Goal: Use online tool/utility: Utilize a website feature to perform a specific function

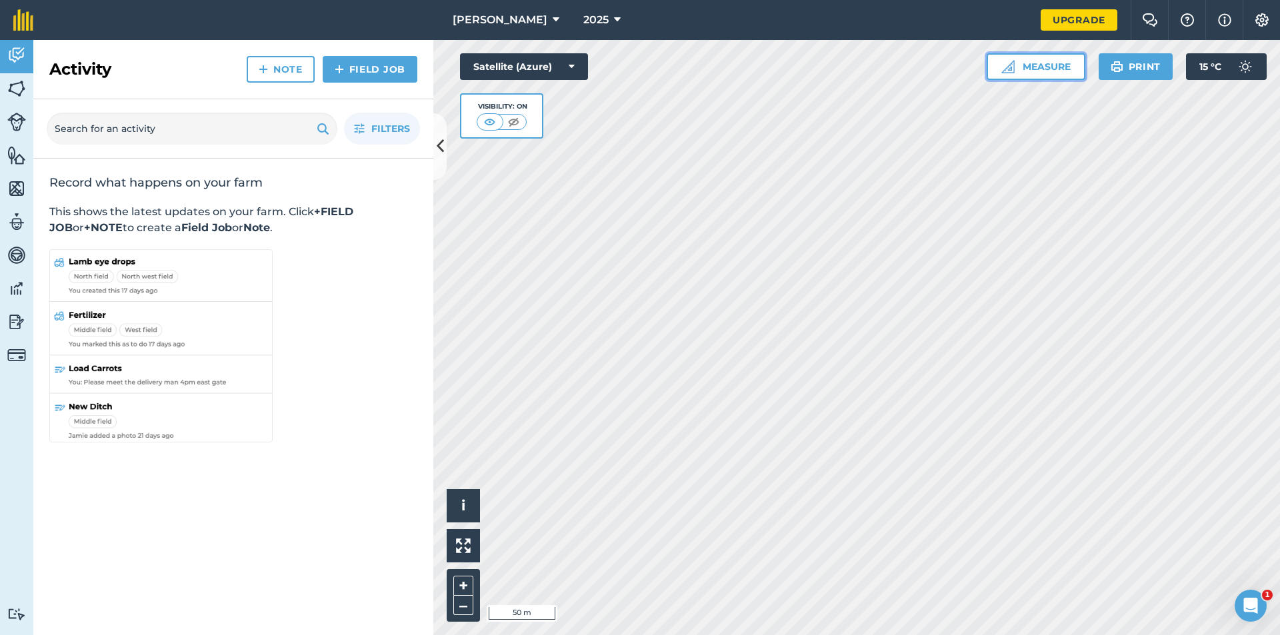
click at [1037, 71] on button "Measure" at bounding box center [1036, 66] width 99 height 27
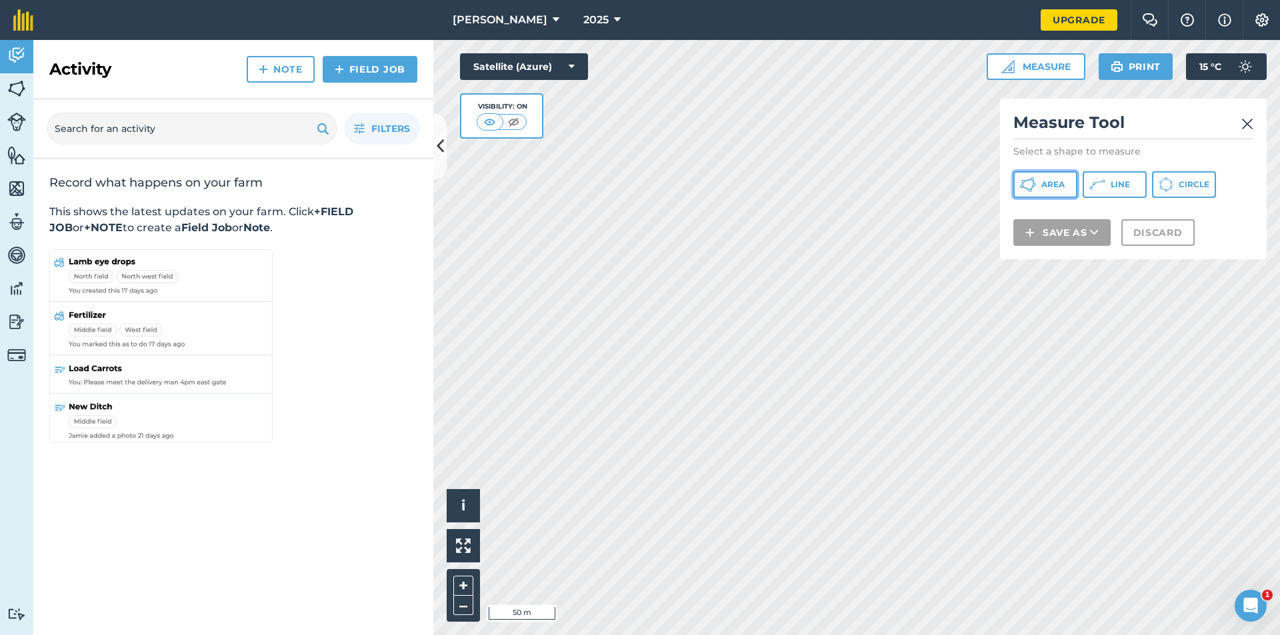
click at [1047, 182] on span "Area" at bounding box center [1052, 184] width 23 height 11
click at [1246, 120] on img at bounding box center [1247, 124] width 12 height 16
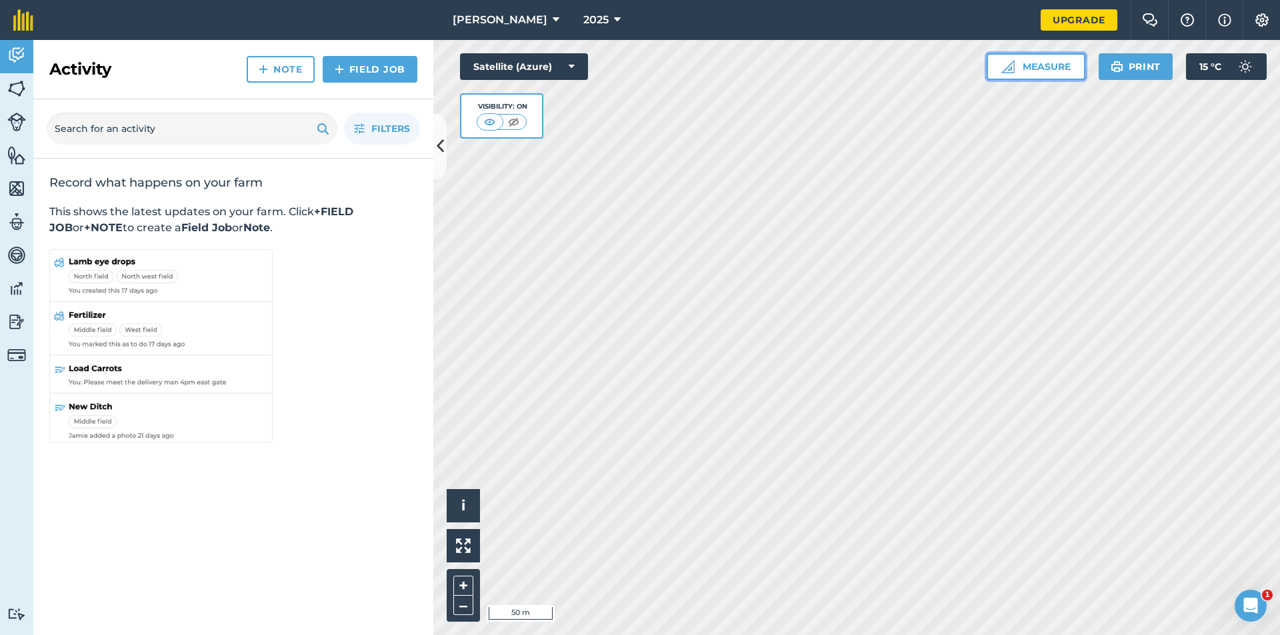
click at [1049, 70] on button "Measure" at bounding box center [1036, 66] width 99 height 27
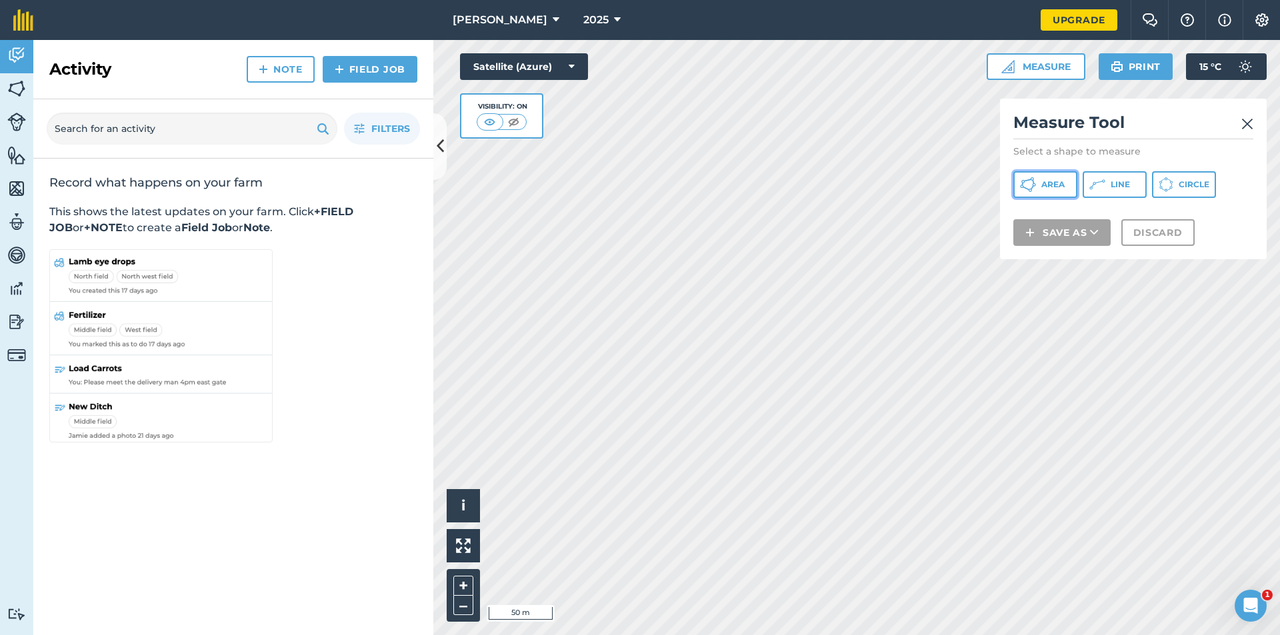
click at [1036, 182] on button "Area" at bounding box center [1045, 184] width 64 height 27
click at [1242, 121] on img at bounding box center [1247, 124] width 12 height 16
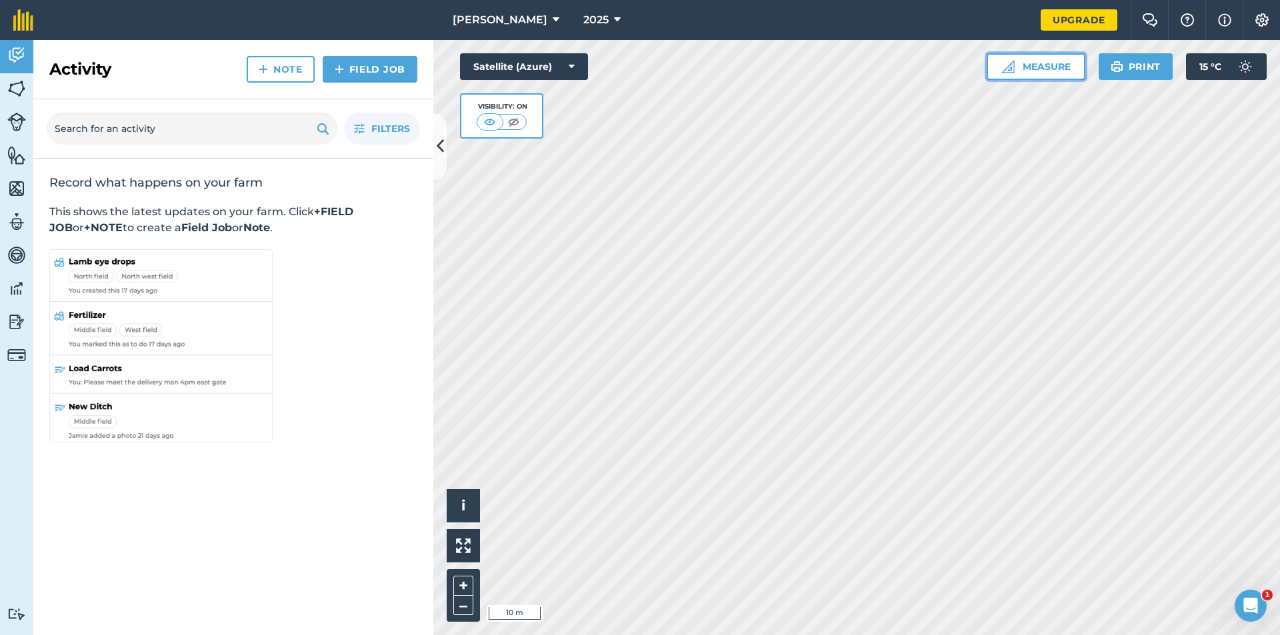
click at [1049, 64] on button "Measure" at bounding box center [1036, 66] width 99 height 27
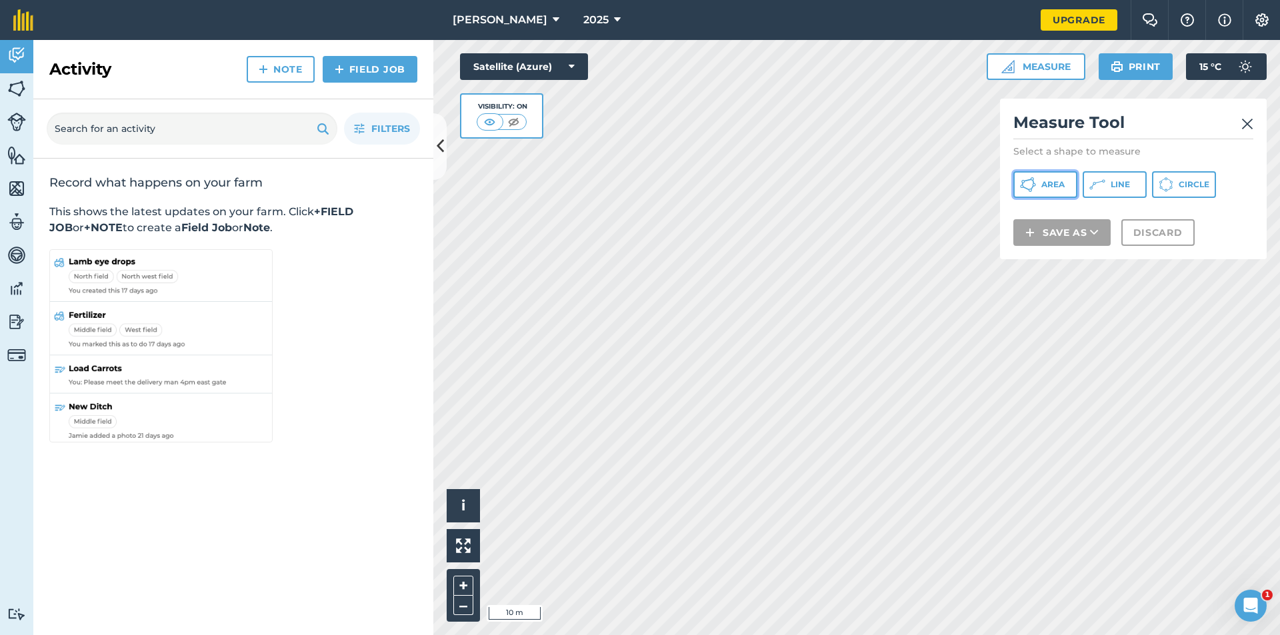
click at [1051, 183] on span "Area" at bounding box center [1052, 184] width 23 height 11
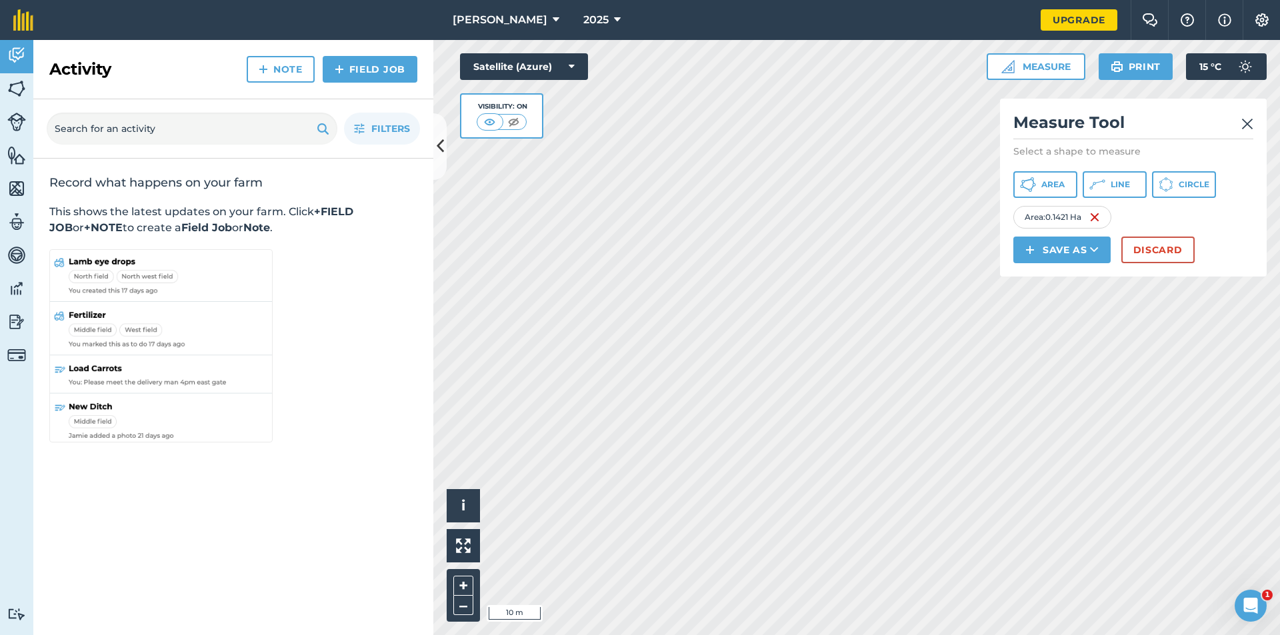
click at [1242, 119] on img at bounding box center [1247, 124] width 12 height 16
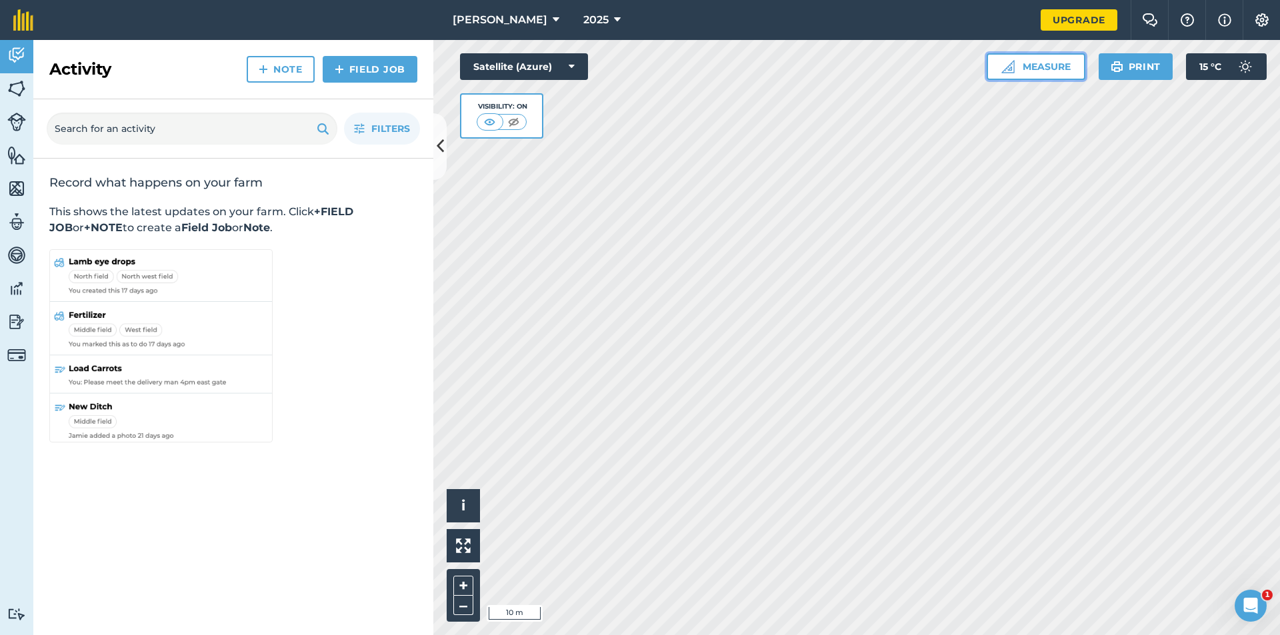
click at [1051, 67] on button "Measure" at bounding box center [1036, 66] width 99 height 27
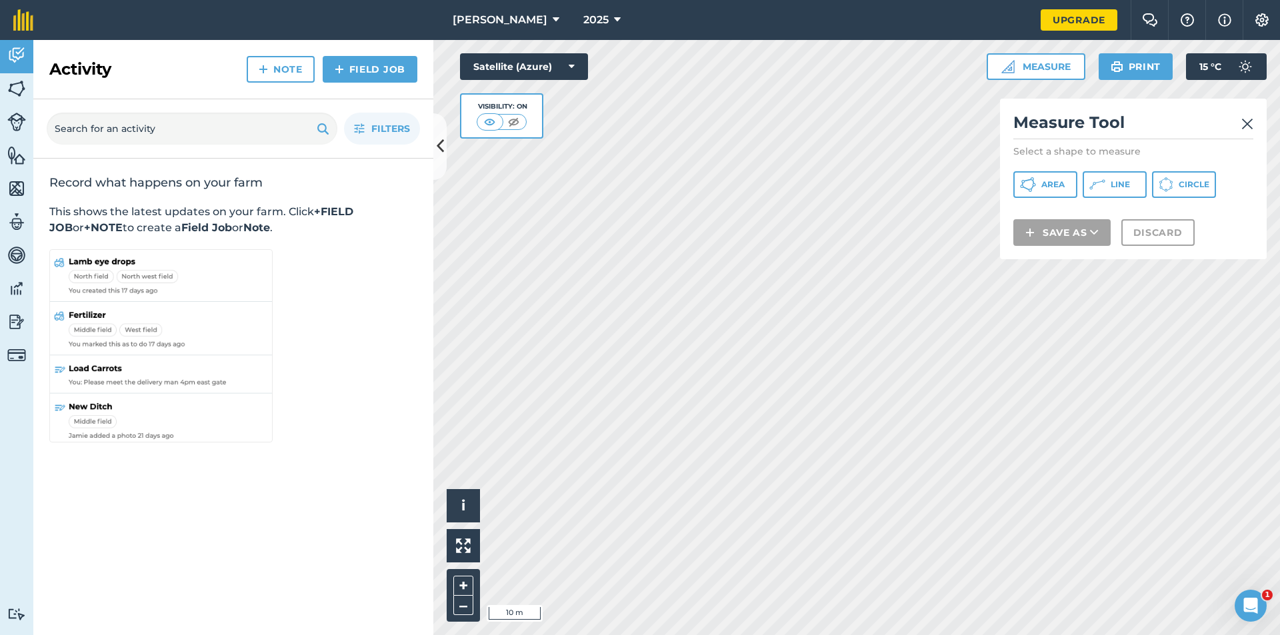
drag, startPoint x: 1155, startPoint y: 119, endPoint x: 1159, endPoint y: 131, distance: 12.0
click at [1159, 131] on h2 "Measure Tool" at bounding box center [1133, 125] width 240 height 27
click at [1117, 177] on button "Line" at bounding box center [1115, 184] width 64 height 27
click at [1247, 117] on img at bounding box center [1247, 124] width 12 height 16
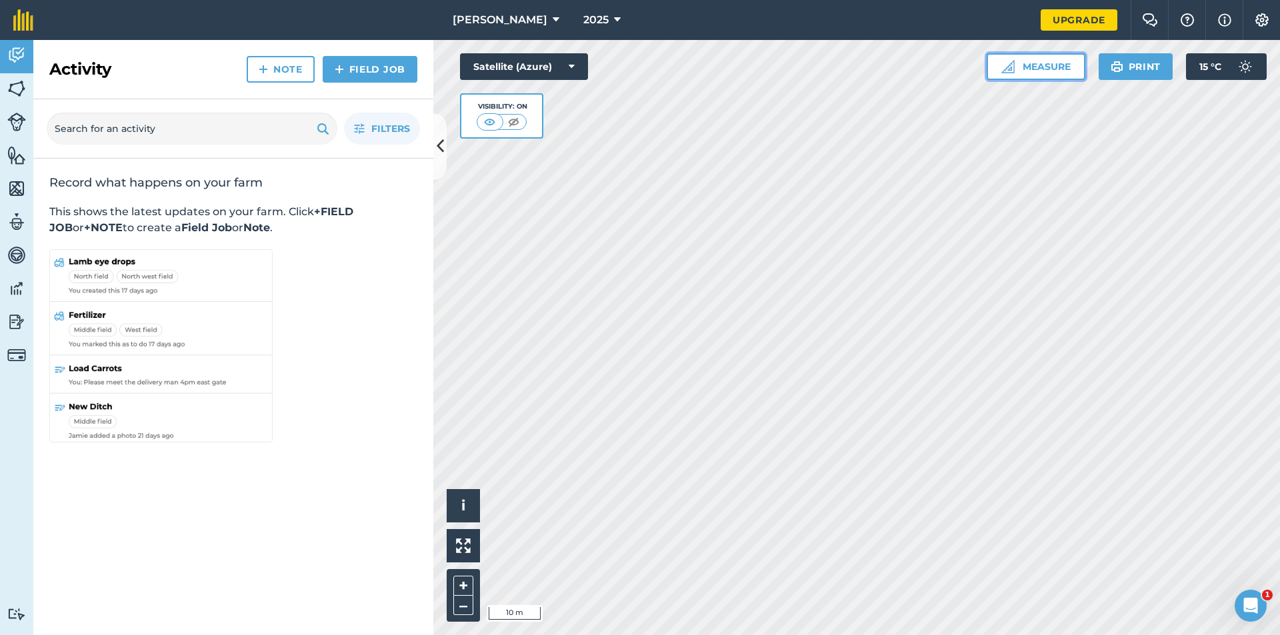
click at [1047, 63] on button "Measure" at bounding box center [1036, 66] width 99 height 27
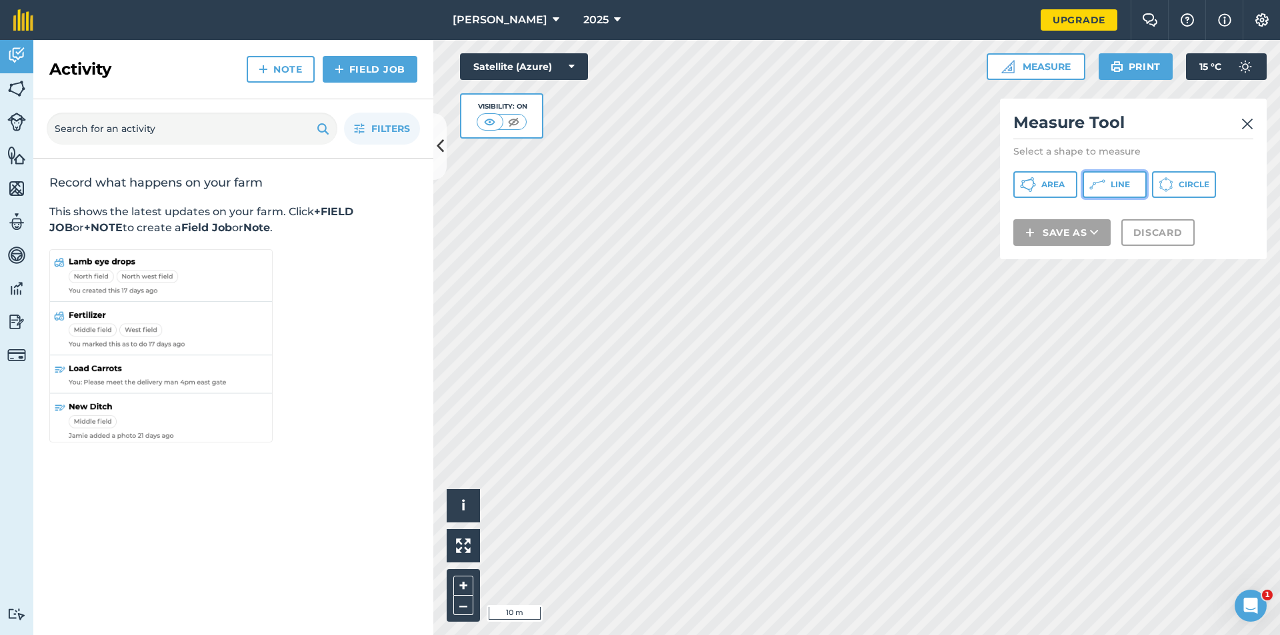
click at [1119, 182] on span "Line" at bounding box center [1120, 184] width 19 height 11
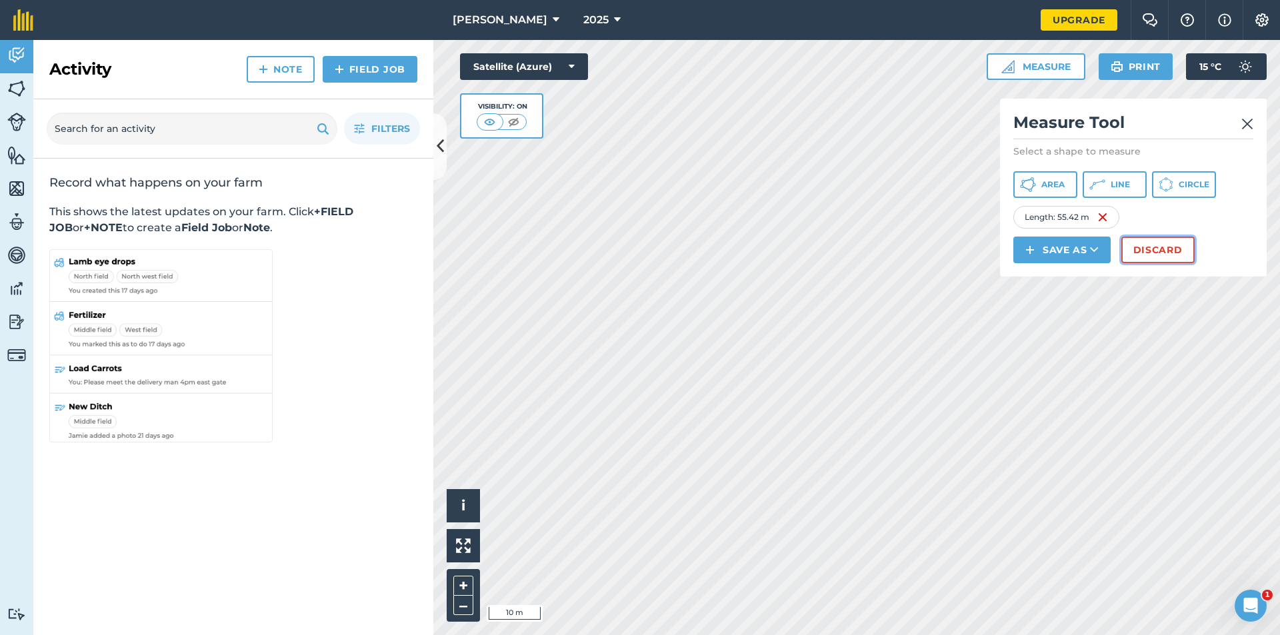
click at [1168, 245] on button "Discard" at bounding box center [1157, 250] width 73 height 27
